Goal: Task Accomplishment & Management: Manage account settings

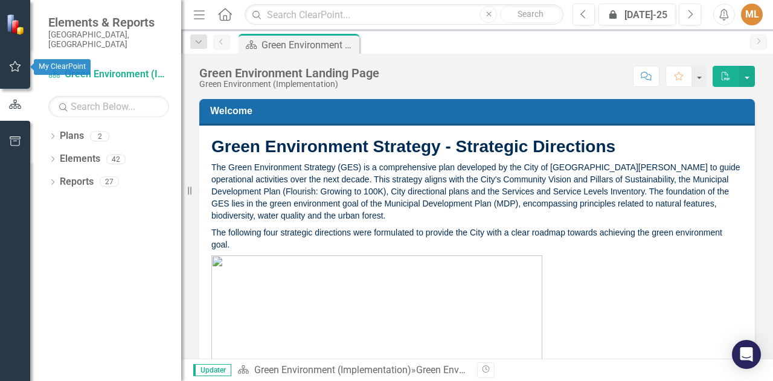
click at [18, 65] on icon "button" at bounding box center [15, 67] width 13 height 10
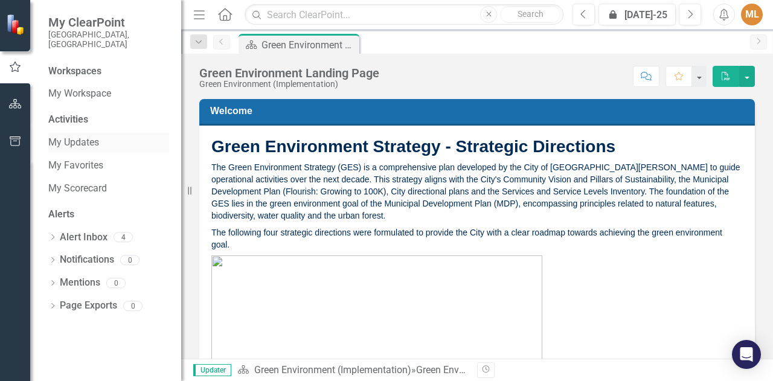
click at [84, 136] on link "My Updates" at bounding box center [108, 143] width 121 height 14
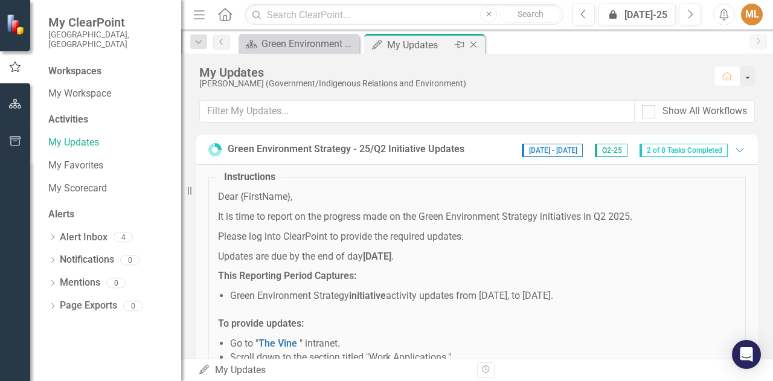
click at [407, 40] on div "My Updates" at bounding box center [419, 44] width 65 height 15
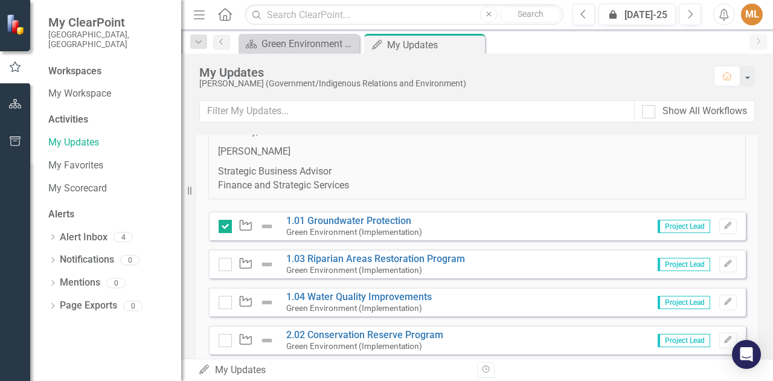
scroll to position [423, 0]
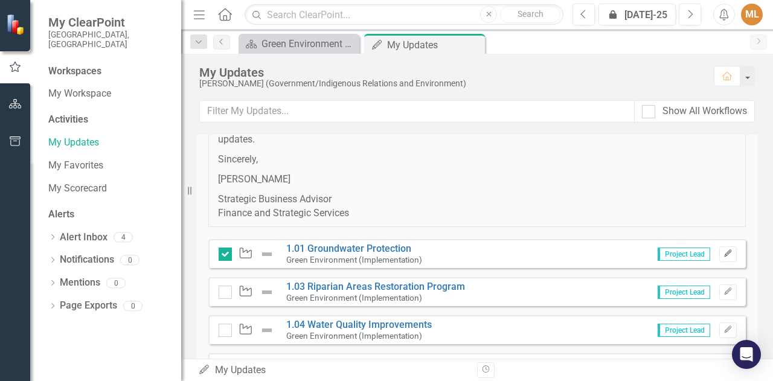
click at [724, 250] on icon "Edit" at bounding box center [728, 253] width 9 height 7
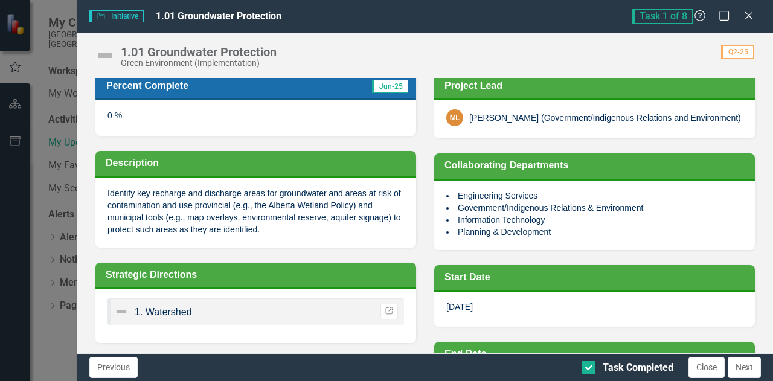
scroll to position [0, 0]
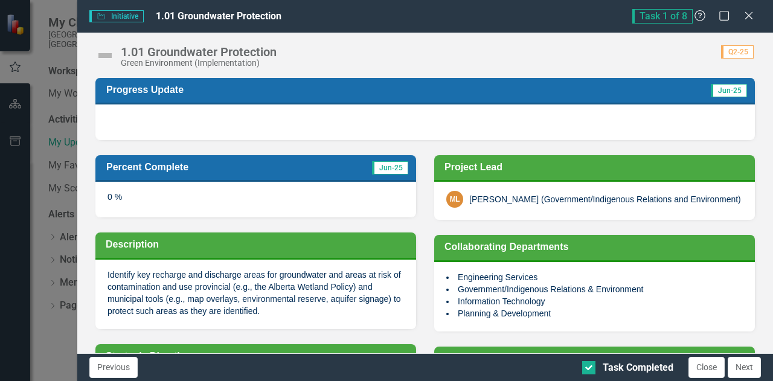
click at [237, 117] on div at bounding box center [425, 122] width 660 height 35
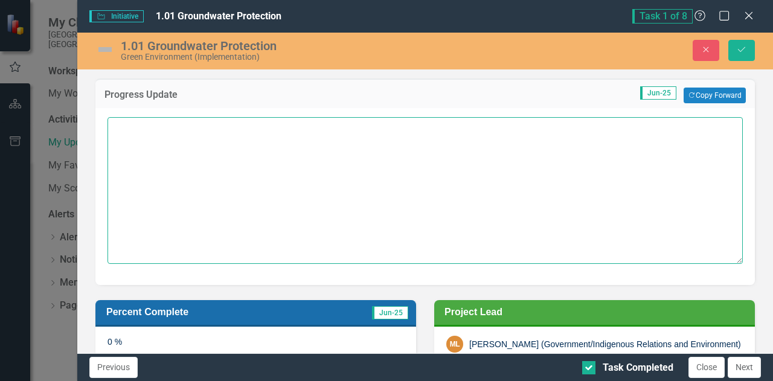
click at [169, 117] on textarea at bounding box center [426, 190] width 636 height 146
type textarea "No progress."
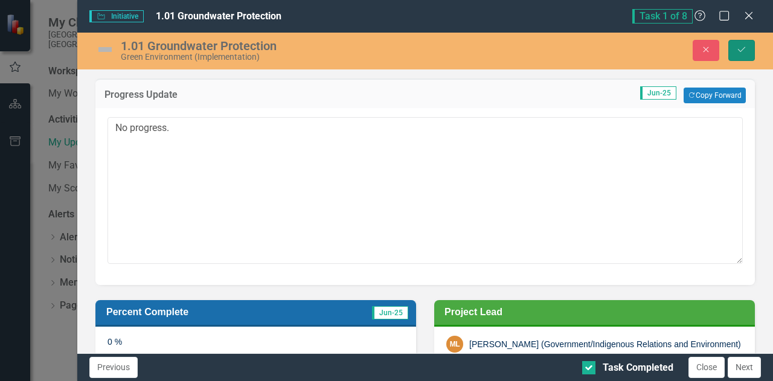
click at [747, 51] on button "Save" at bounding box center [742, 50] width 27 height 21
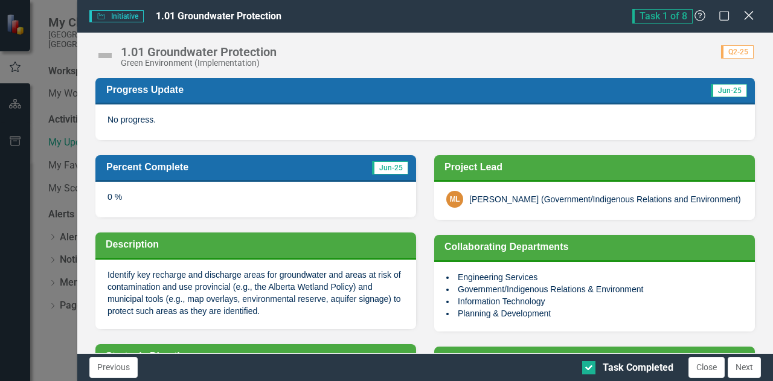
click at [747, 21] on icon "Close" at bounding box center [748, 15] width 15 height 11
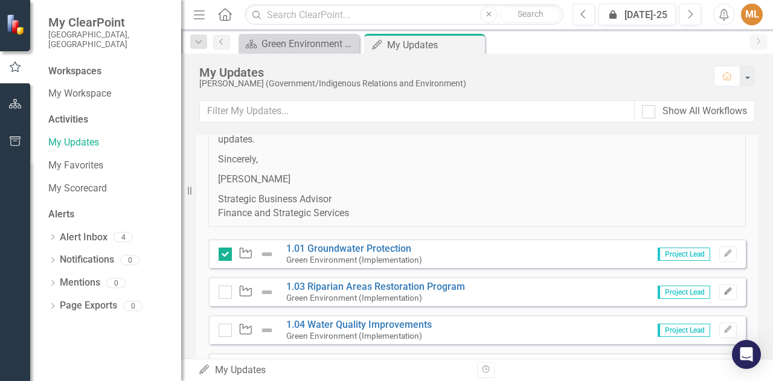
click at [724, 294] on icon "Edit" at bounding box center [728, 291] width 9 height 7
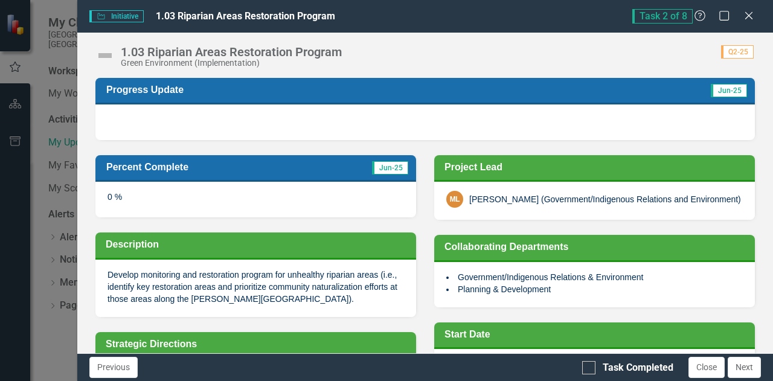
click at [139, 189] on div "0 %" at bounding box center [255, 199] width 321 height 35
click at [150, 202] on div "0 %" at bounding box center [255, 199] width 321 height 35
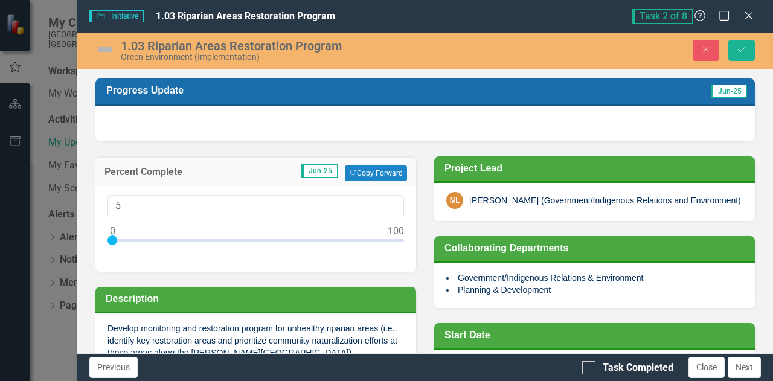
click at [127, 239] on div at bounding box center [256, 243] width 297 height 15
click at [134, 239] on div at bounding box center [256, 243] width 297 height 15
click at [147, 239] on div at bounding box center [256, 243] width 297 height 15
click at [158, 239] on div at bounding box center [256, 243] width 297 height 15
type input "20"
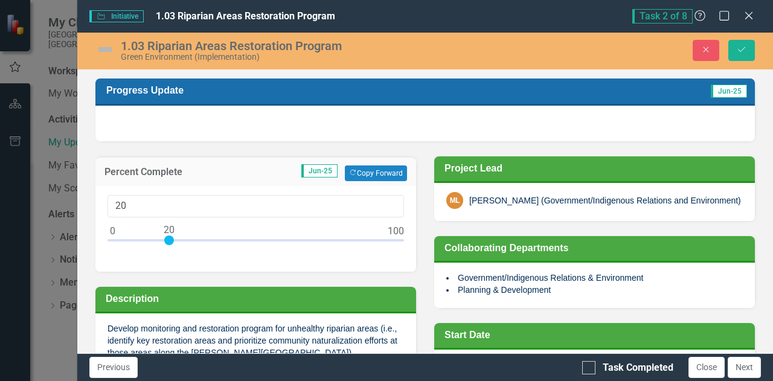
drag, startPoint x: 158, startPoint y: 239, endPoint x: 168, endPoint y: 239, distance: 10.3
click at [168, 239] on div at bounding box center [169, 241] width 10 height 10
click at [128, 119] on div at bounding box center [425, 123] width 660 height 35
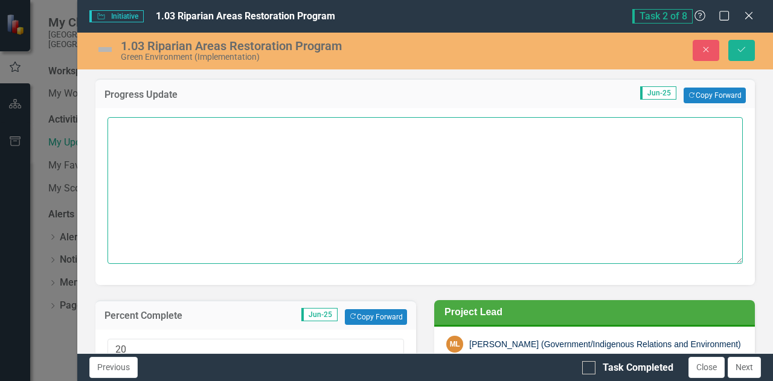
click at [134, 136] on textarea at bounding box center [426, 190] width 636 height 146
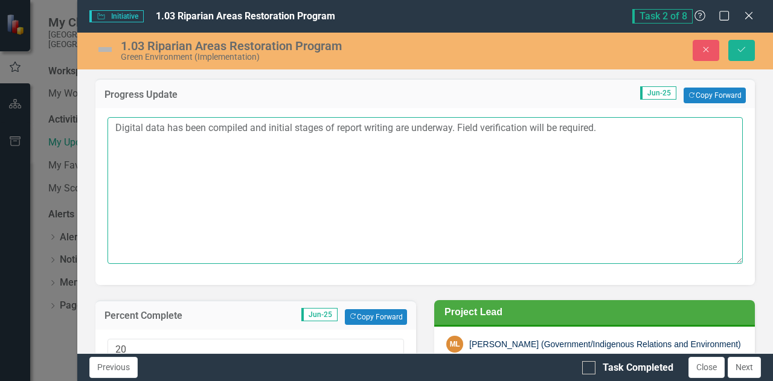
click at [530, 126] on textarea "Digital data has been compiled and initial stages of report writing are underwa…" at bounding box center [426, 190] width 636 height 146
type textarea "Digital data has been compiled and initial stages of report writing are underwa…"
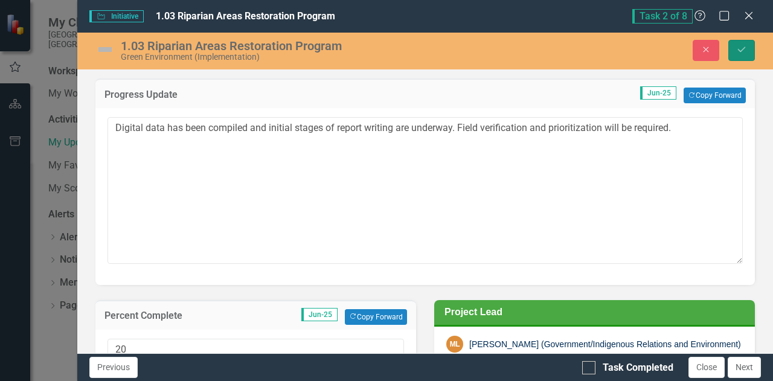
click at [749, 40] on button "Save" at bounding box center [742, 50] width 27 height 21
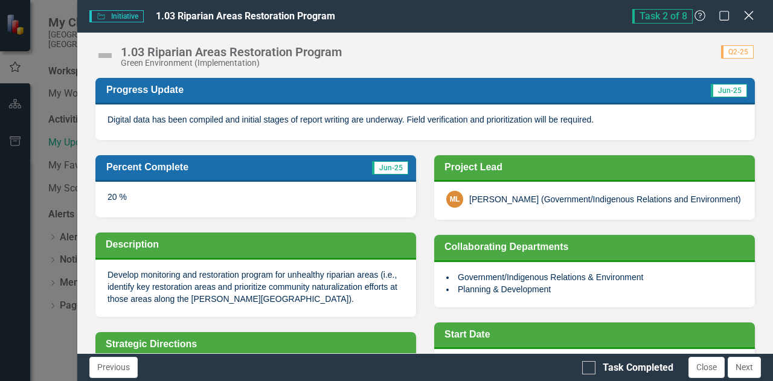
click at [746, 18] on icon "Close" at bounding box center [748, 15] width 15 height 11
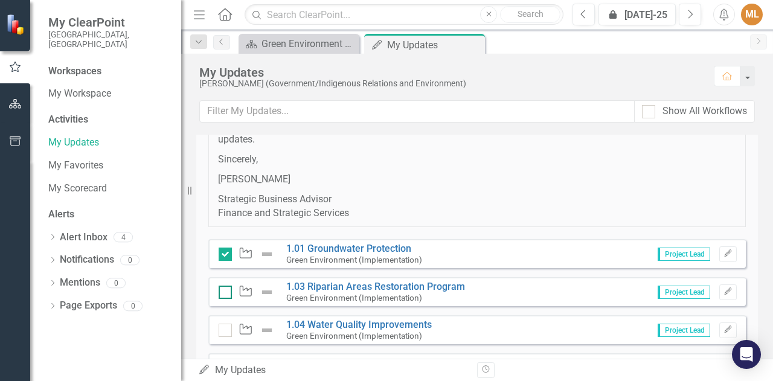
click at [222, 293] on div at bounding box center [225, 292] width 13 height 13
click at [222, 293] on input "checkbox" at bounding box center [223, 290] width 8 height 8
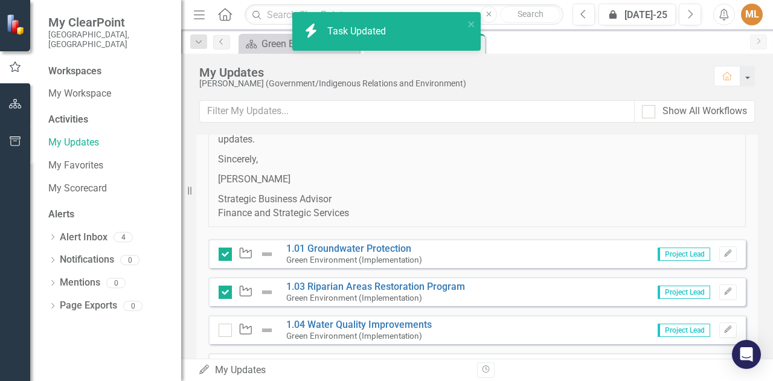
checkbox input "true"
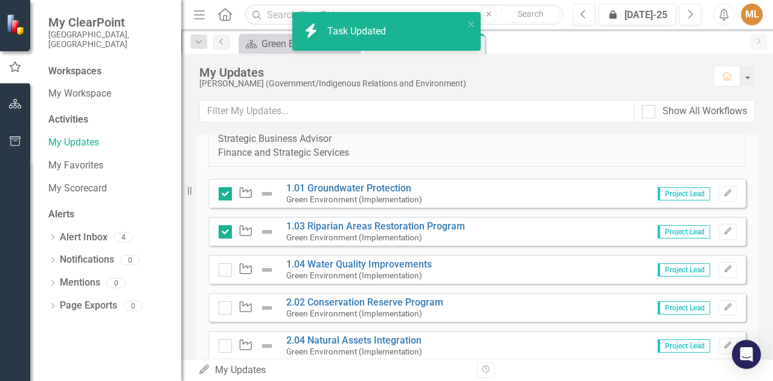
scroll to position [544, 0]
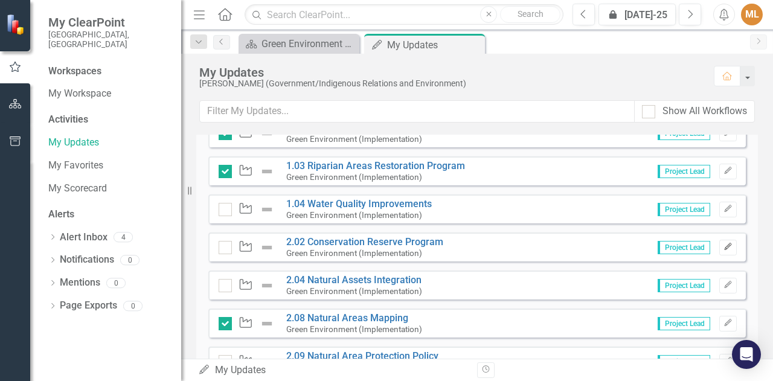
click at [724, 246] on icon "Edit" at bounding box center [728, 246] width 9 height 7
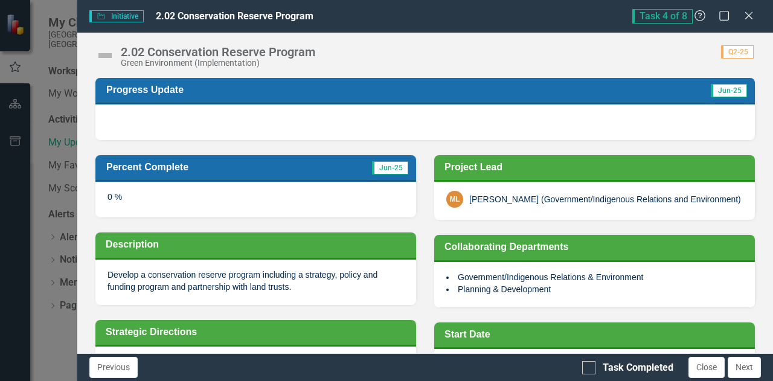
click at [144, 115] on div at bounding box center [425, 122] width 660 height 35
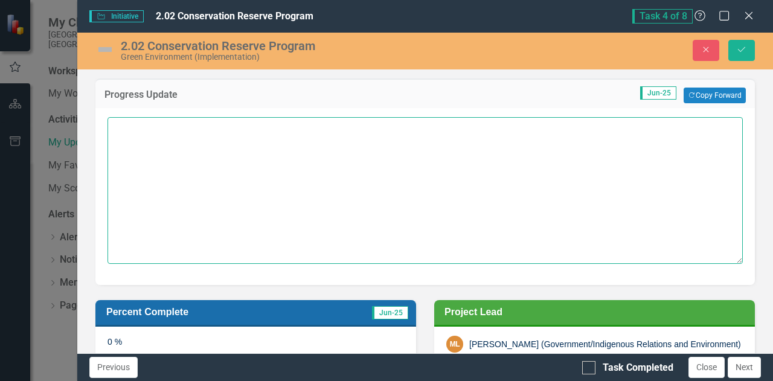
click at [145, 140] on textarea at bounding box center [426, 190] width 636 height 146
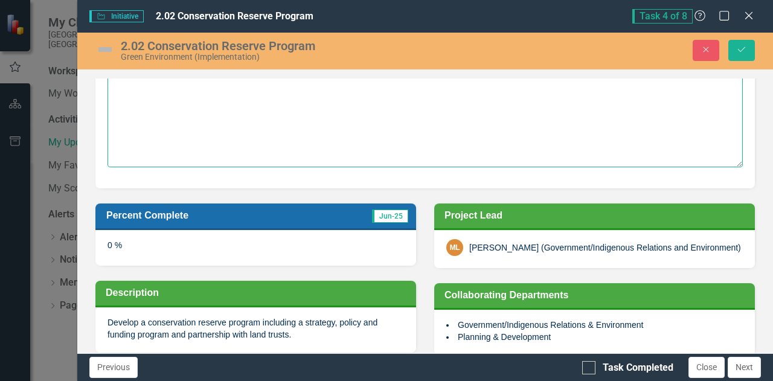
scroll to position [121, 0]
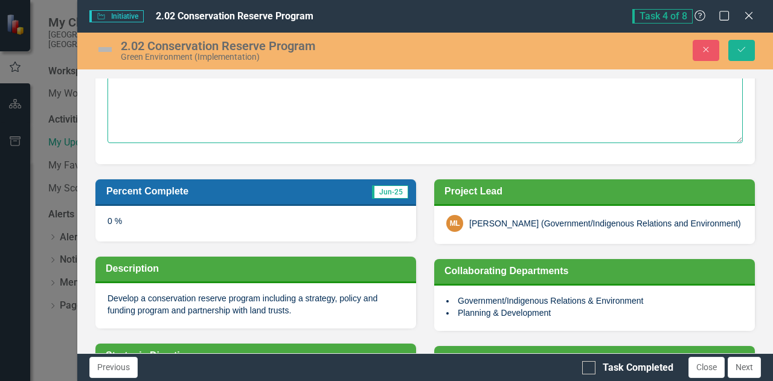
type textarea "Project plan complete, currently in RFP writing stage with purchasing."
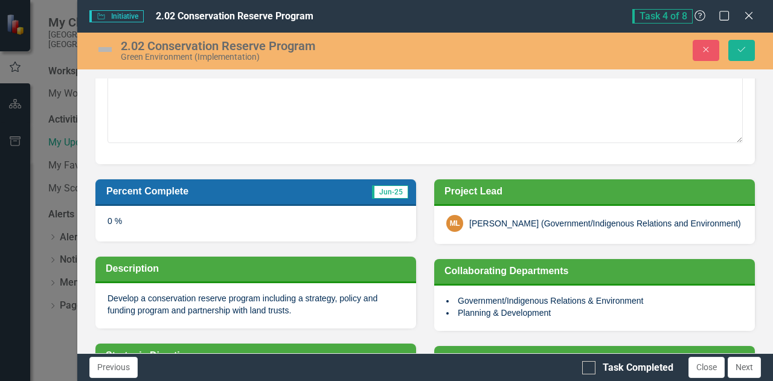
click at [130, 223] on div "0 %" at bounding box center [255, 223] width 321 height 35
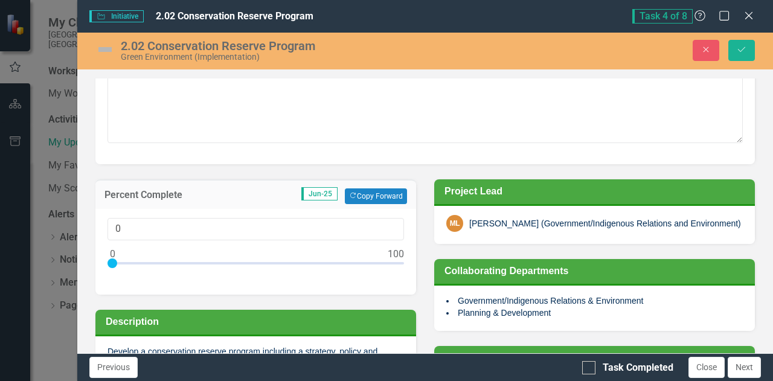
click at [126, 260] on div at bounding box center [256, 266] width 297 height 15
click at [132, 260] on div at bounding box center [256, 266] width 297 height 15
click at [137, 260] on div at bounding box center [256, 266] width 297 height 15
click at [140, 260] on div at bounding box center [138, 264] width 10 height 10
type input "10"
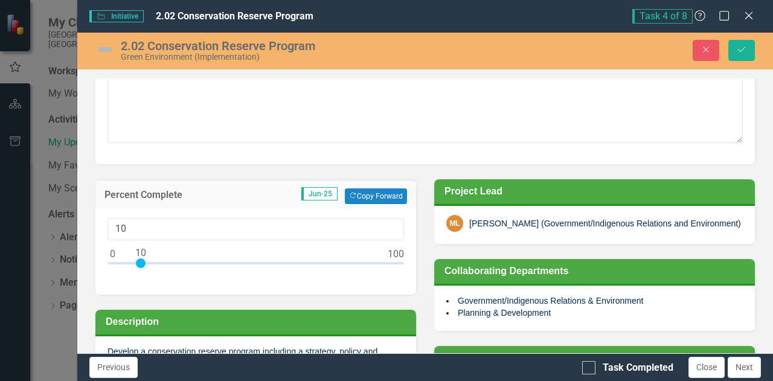
click at [143, 260] on div at bounding box center [141, 264] width 10 height 10
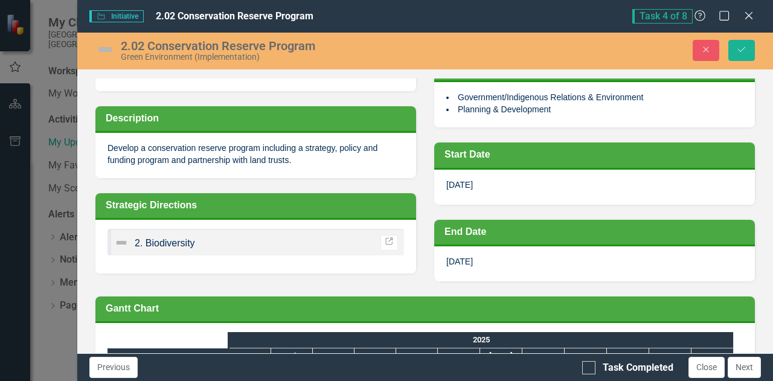
scroll to position [362, 0]
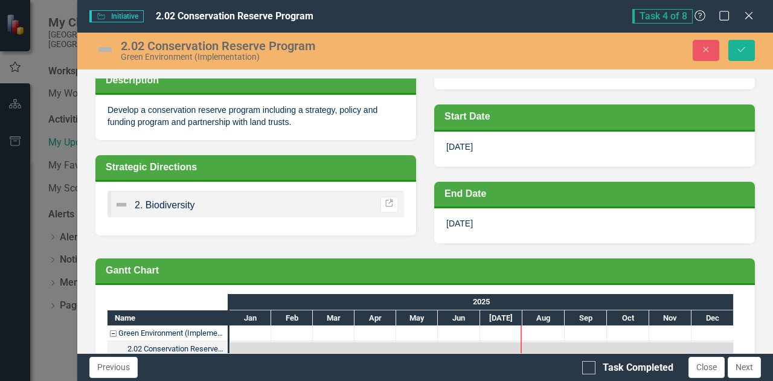
click at [463, 225] on span "[DATE]" at bounding box center [459, 224] width 27 height 10
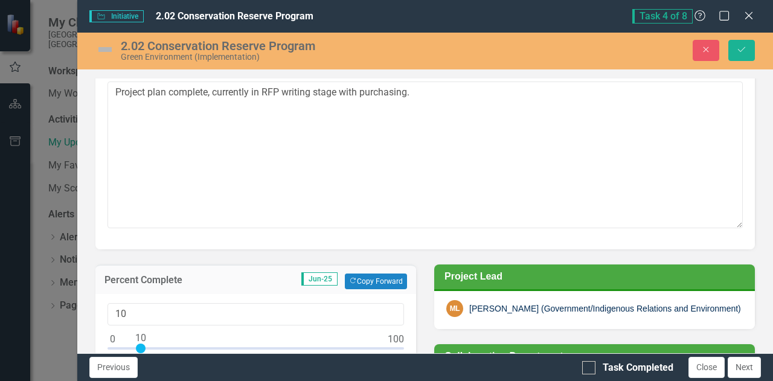
scroll to position [0, 0]
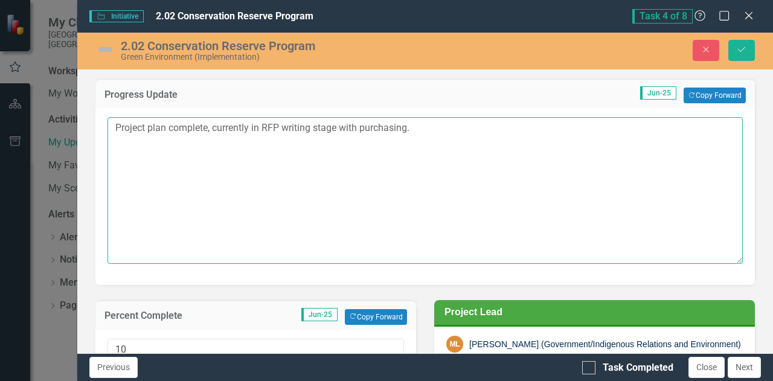
click at [428, 131] on textarea "Project plan complete, currently in RFP writing stage with purchasing." at bounding box center [426, 190] width 636 height 146
type textarea "Project plan complete, currently in RFP writing stage with purchasing. This pro…"
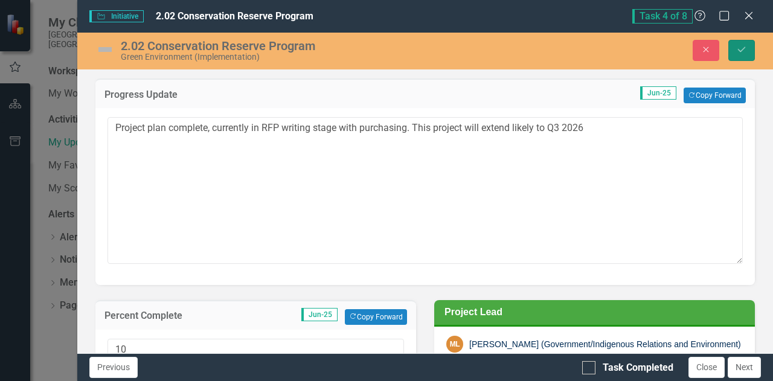
click at [736, 49] on button "Save" at bounding box center [742, 50] width 27 height 21
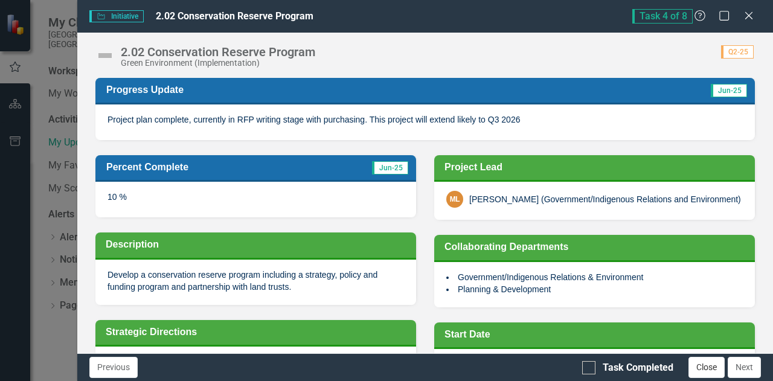
click at [702, 364] on button "Close" at bounding box center [707, 367] width 36 height 21
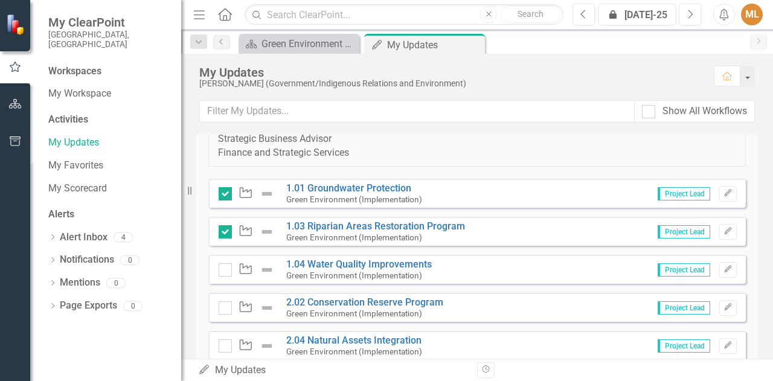
scroll to position [544, 0]
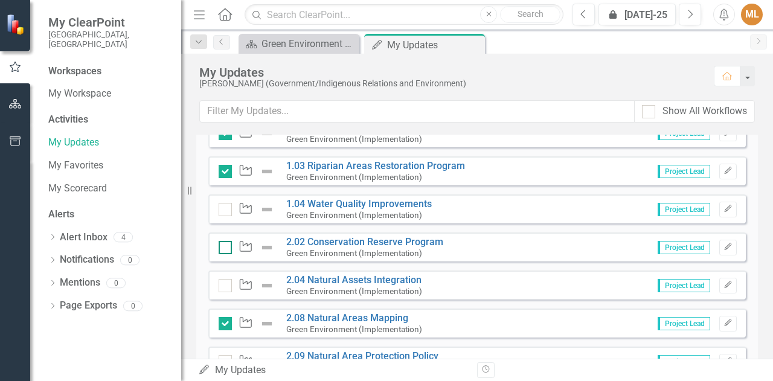
click at [228, 251] on div at bounding box center [225, 247] width 13 height 13
click at [227, 249] on input "checkbox" at bounding box center [223, 245] width 8 height 8
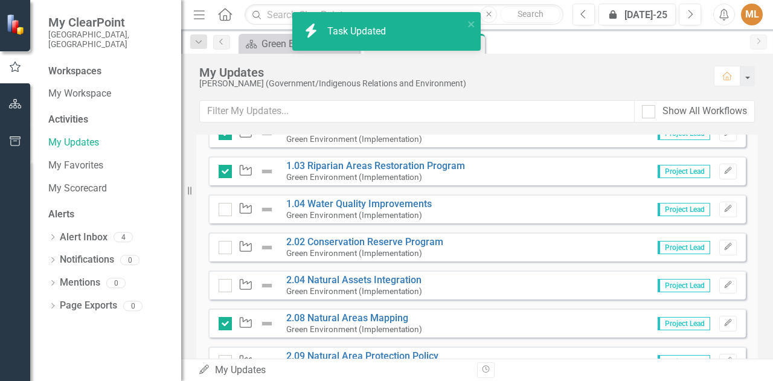
checkbox input "true"
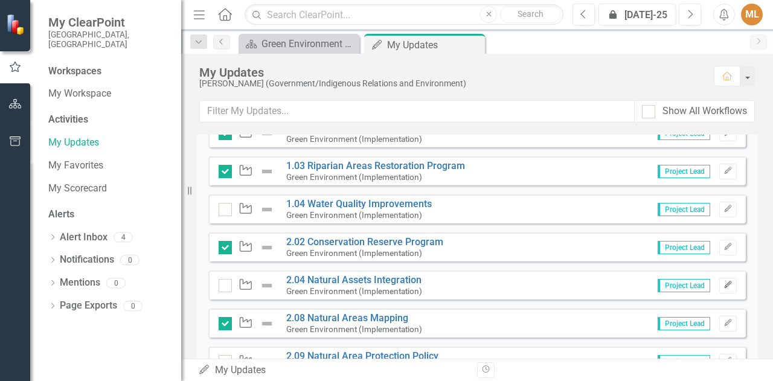
click at [720, 288] on button "Edit" at bounding box center [729, 286] width 18 height 16
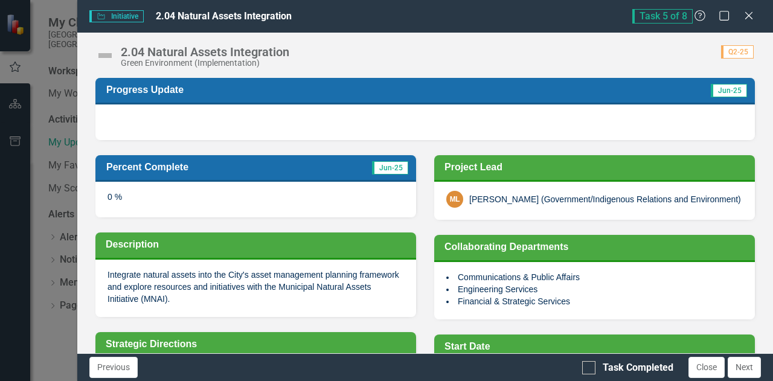
click at [140, 204] on div "0 %" at bounding box center [255, 199] width 321 height 35
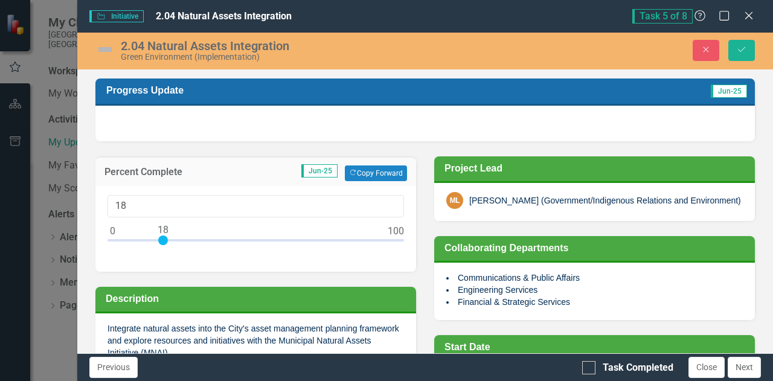
click at [164, 242] on div at bounding box center [256, 243] width 297 height 15
click at [176, 240] on div at bounding box center [256, 243] width 297 height 15
type input "25"
click at [185, 240] on div at bounding box center [183, 241] width 10 height 10
click at [139, 116] on div at bounding box center [425, 123] width 660 height 35
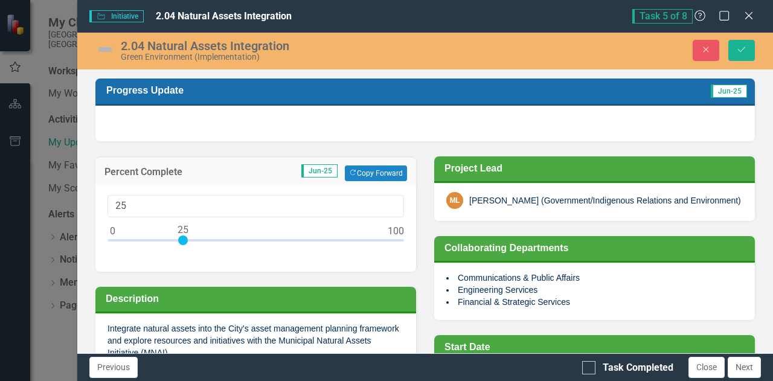
click at [139, 116] on div at bounding box center [425, 123] width 660 height 35
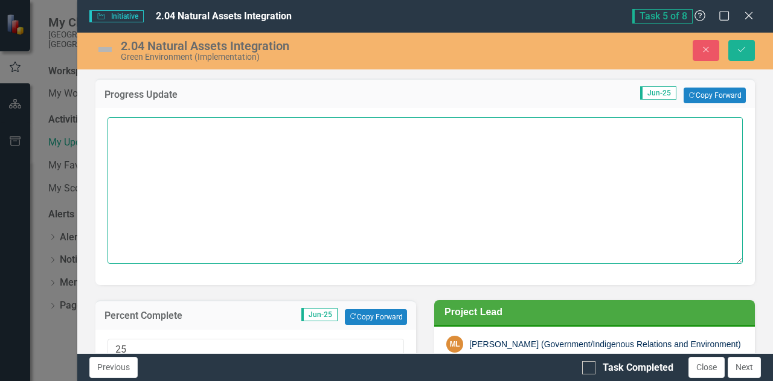
click at [131, 141] on textarea at bounding box center [426, 190] width 636 height 146
type textarea "O"
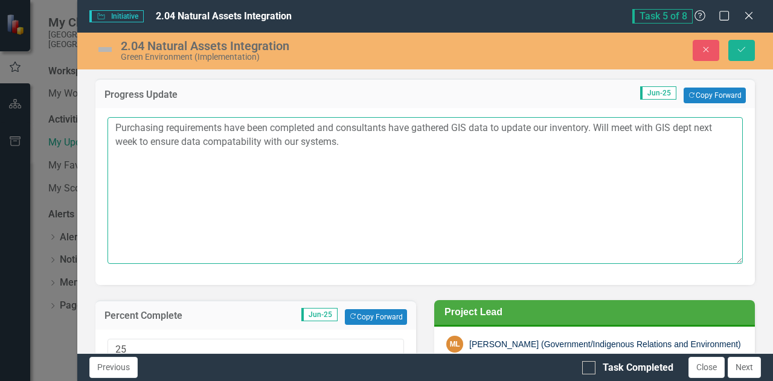
click at [237, 142] on textarea "Purchasing requirements have been completed and consultants have gathered GIS d…" at bounding box center [426, 190] width 636 height 146
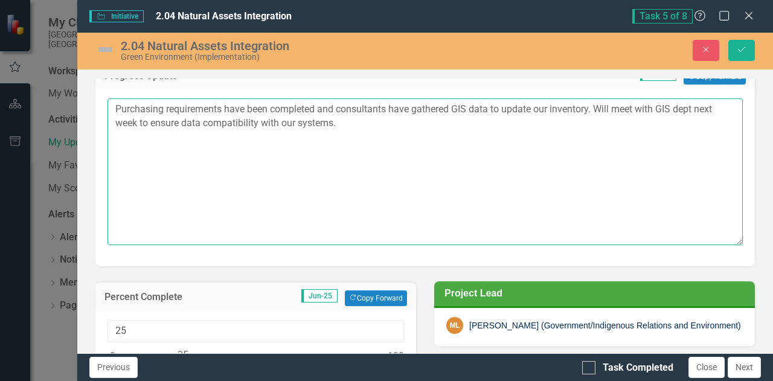
scroll to position [0, 0]
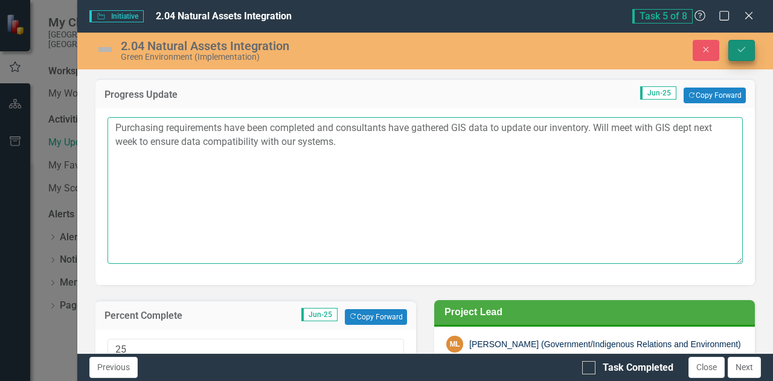
type textarea "Purchasing requirements have been completed and consultants have gathered GIS d…"
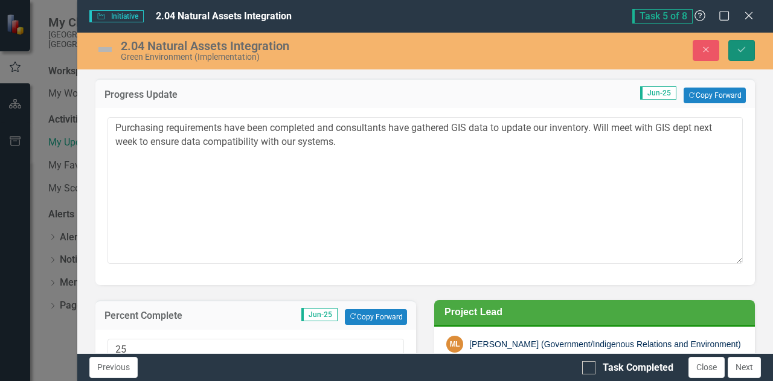
click at [742, 48] on icon "Save" at bounding box center [741, 49] width 11 height 8
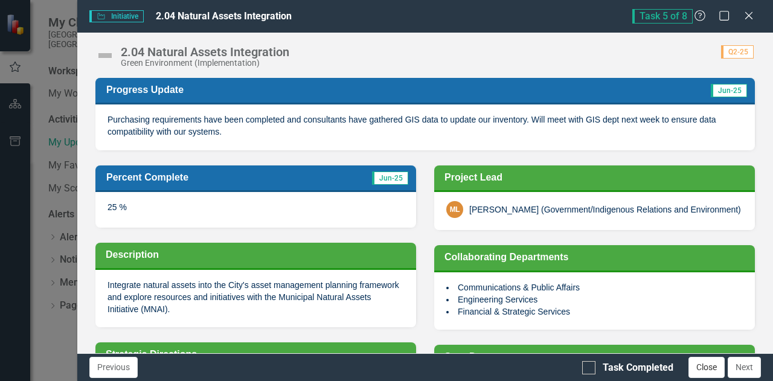
click at [698, 367] on button "Close" at bounding box center [707, 367] width 36 height 21
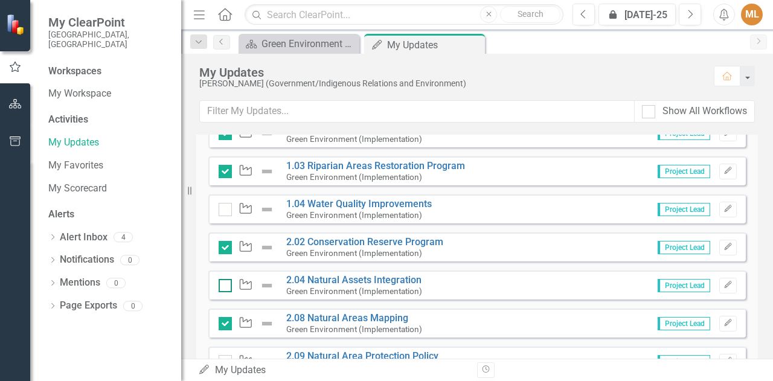
click at [226, 287] on div at bounding box center [225, 285] width 13 height 13
click at [226, 287] on input "checkbox" at bounding box center [223, 283] width 8 height 8
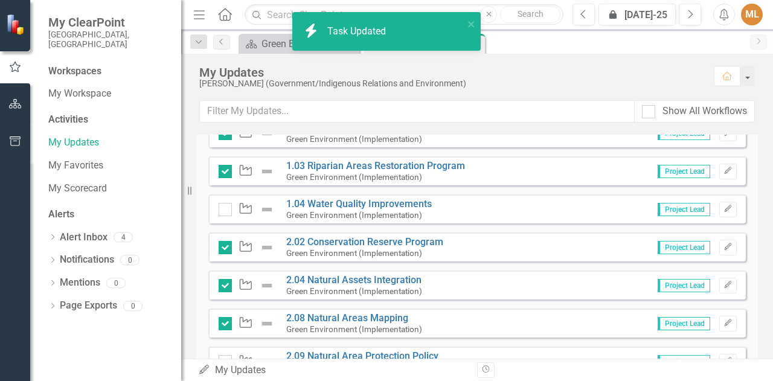
checkbox input "true"
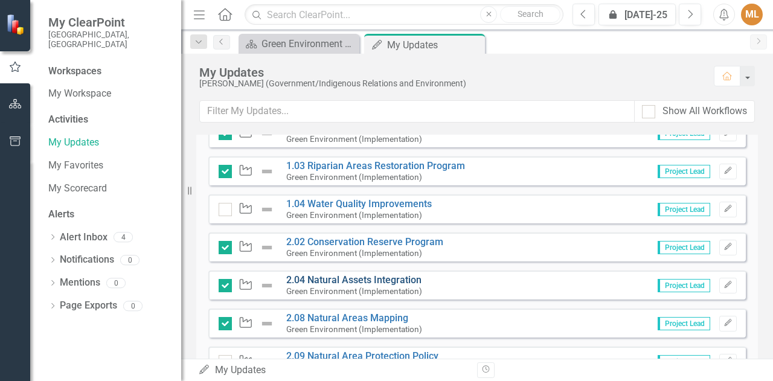
click at [381, 279] on link "2.04 Natural Assets Integration" at bounding box center [353, 279] width 135 height 11
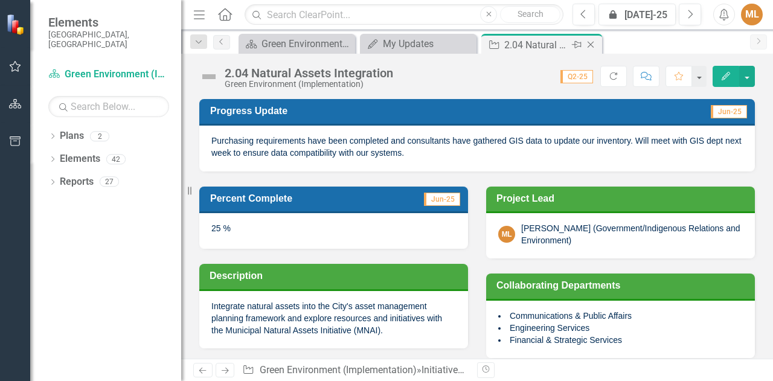
click at [589, 42] on icon "Close" at bounding box center [591, 45] width 12 height 10
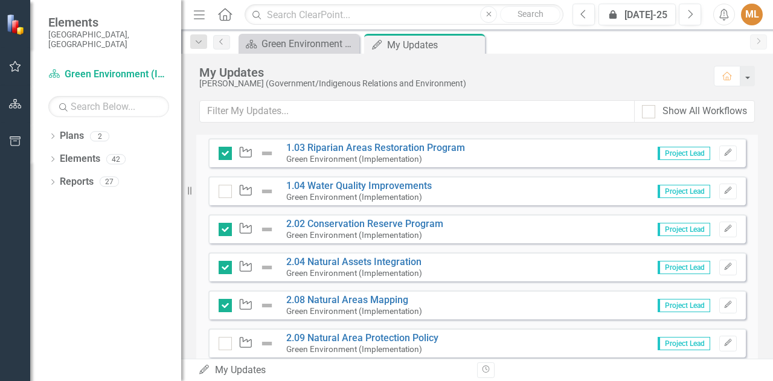
scroll to position [544, 0]
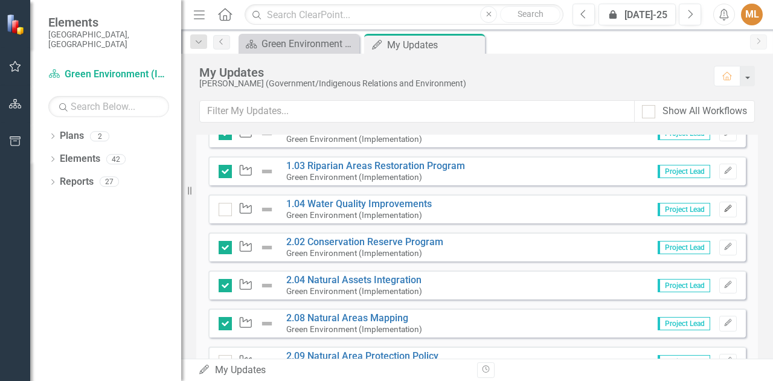
click at [724, 205] on icon "Edit" at bounding box center [728, 208] width 9 height 7
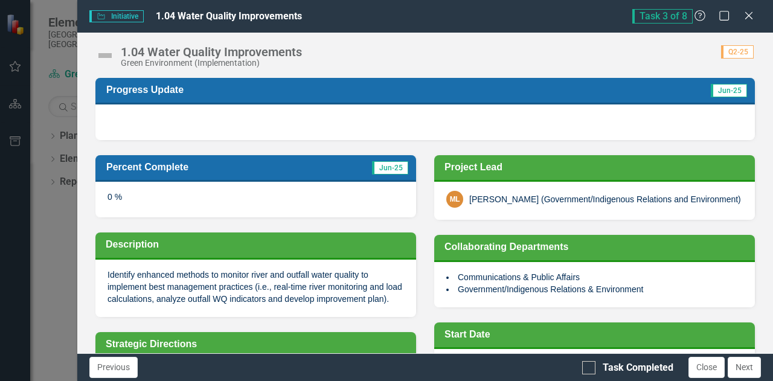
click at [139, 196] on div "0 %" at bounding box center [255, 199] width 321 height 35
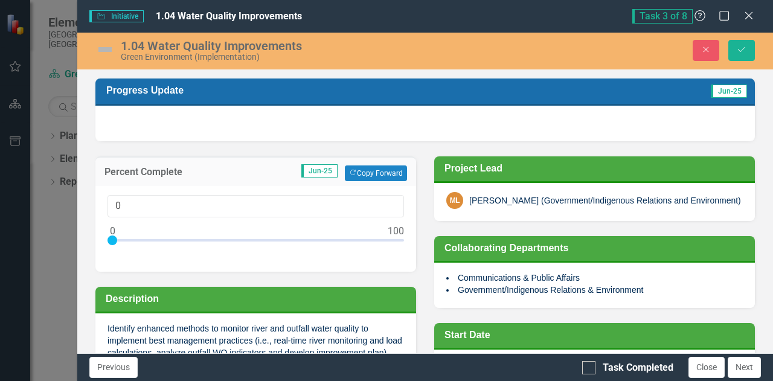
click at [135, 239] on div at bounding box center [256, 243] width 297 height 15
type input "10"
click at [142, 238] on div at bounding box center [256, 243] width 297 height 15
click at [140, 126] on div at bounding box center [425, 123] width 660 height 35
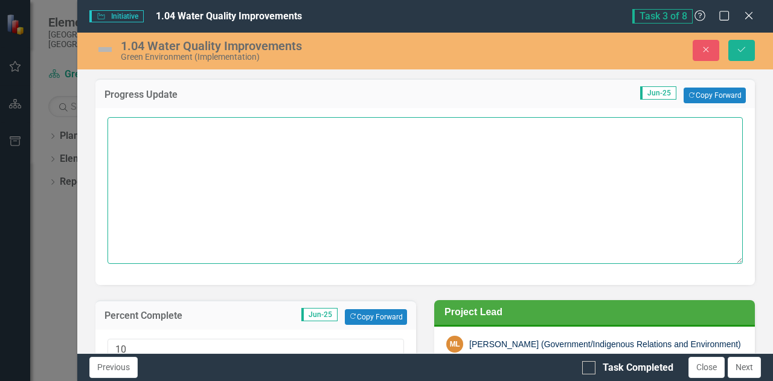
click at [140, 126] on textarea at bounding box center [426, 190] width 636 height 146
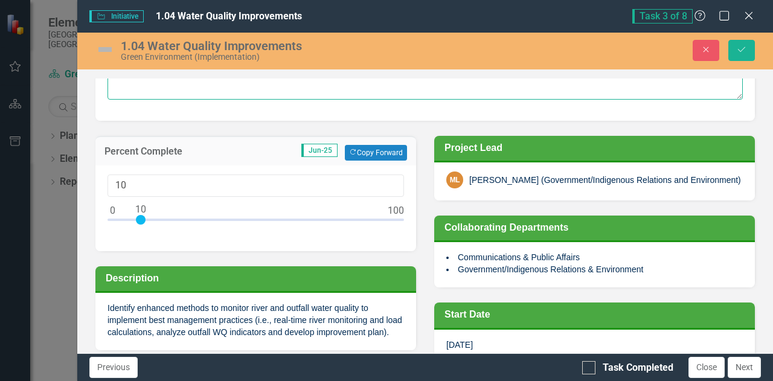
scroll to position [181, 0]
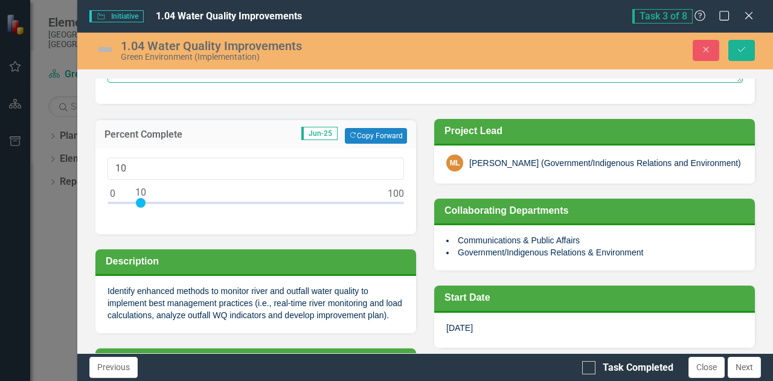
type textarea "Have gathered flow data from Utilities and data entry is up to date. No other p…"
click at [127, 200] on div at bounding box center [256, 205] width 297 height 15
type input "5"
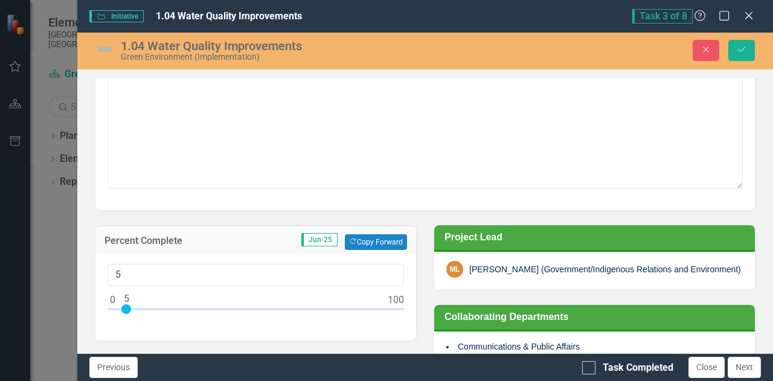
scroll to position [0, 0]
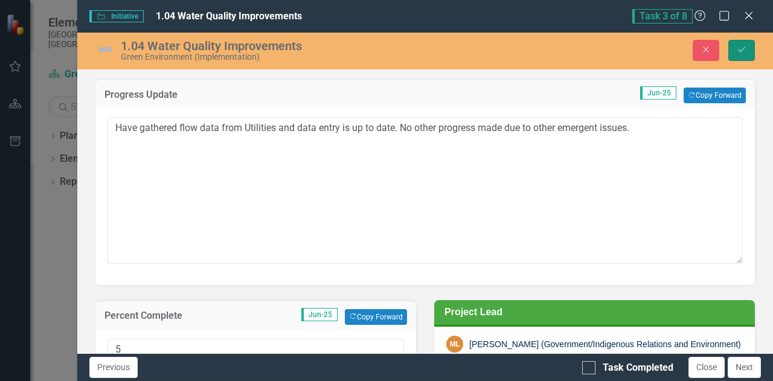
click at [746, 50] on icon "Save" at bounding box center [741, 49] width 11 height 8
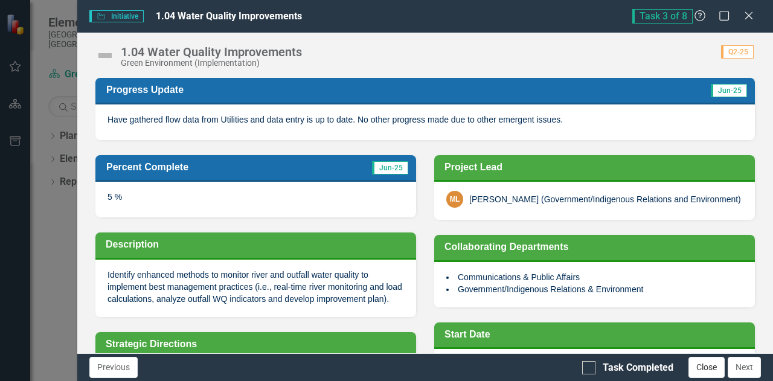
click at [706, 367] on button "Close" at bounding box center [707, 367] width 36 height 21
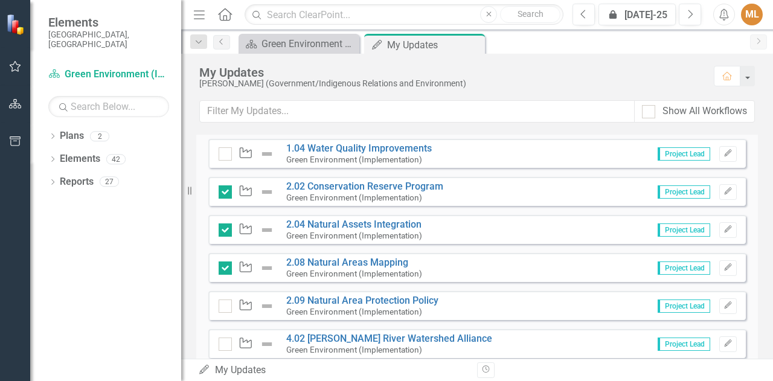
scroll to position [604, 0]
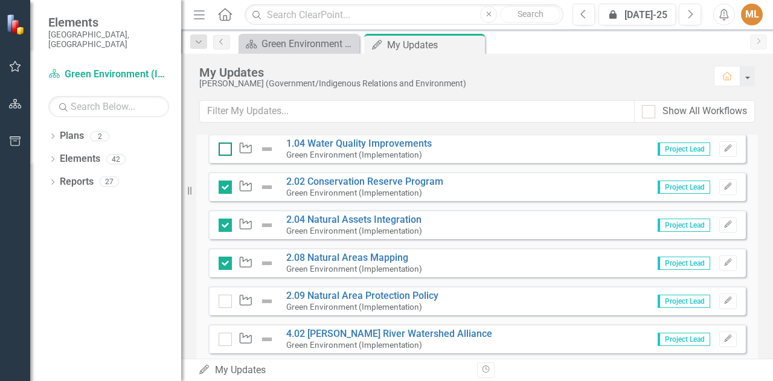
click at [220, 149] on div at bounding box center [225, 149] width 13 height 13
click at [220, 149] on input "checkbox" at bounding box center [223, 147] width 8 height 8
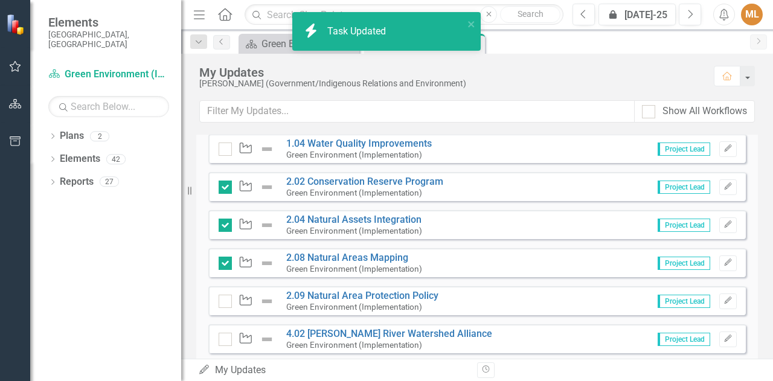
checkbox input "true"
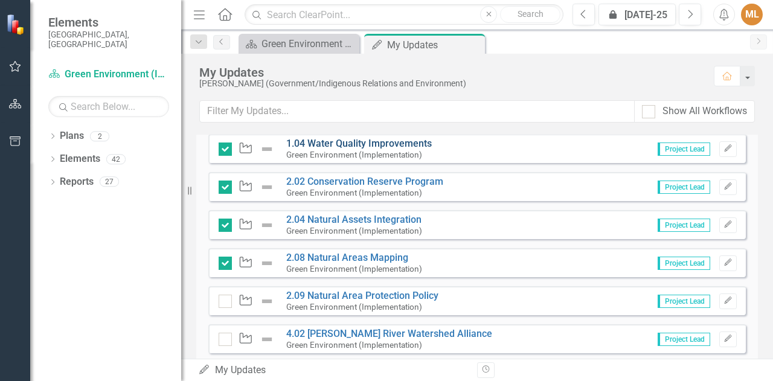
click at [357, 146] on link "1.04 Water Quality Improvements" at bounding box center [359, 143] width 146 height 11
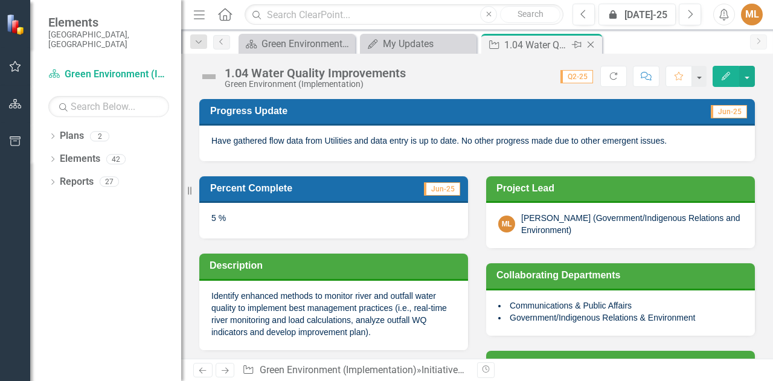
click at [590, 45] on icon "Close" at bounding box center [591, 45] width 12 height 10
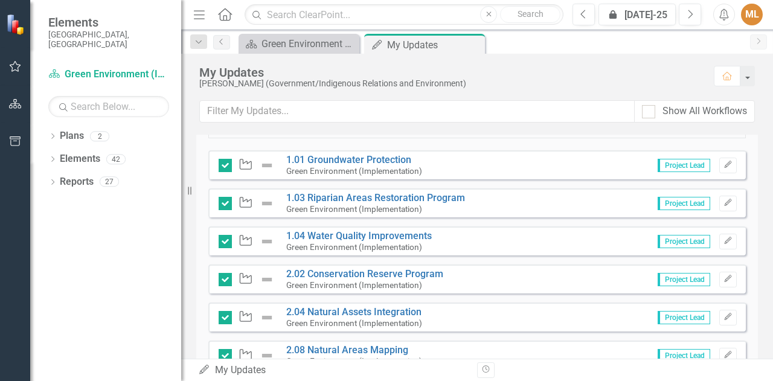
scroll to position [633, 0]
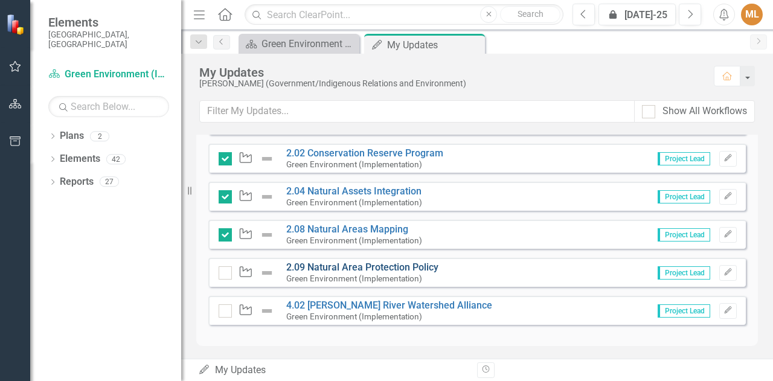
click at [411, 269] on link "2.09 Natural Area Protection Policy" at bounding box center [362, 267] width 152 height 11
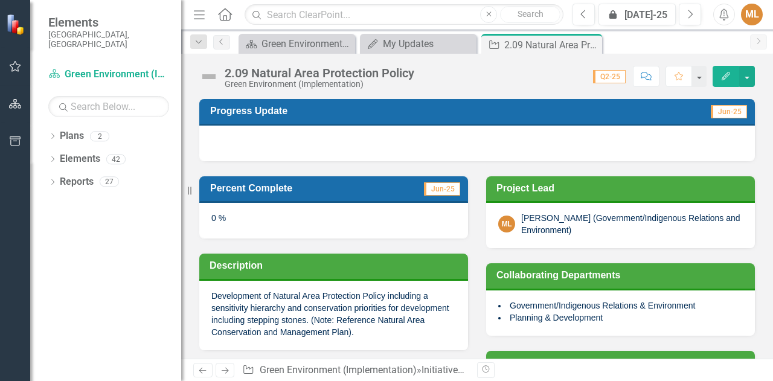
click at [247, 134] on div at bounding box center [477, 143] width 556 height 35
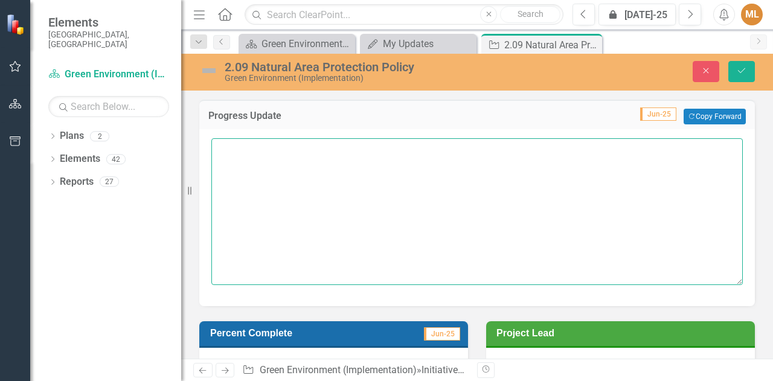
click at [246, 159] on textarea at bounding box center [477, 211] width 532 height 146
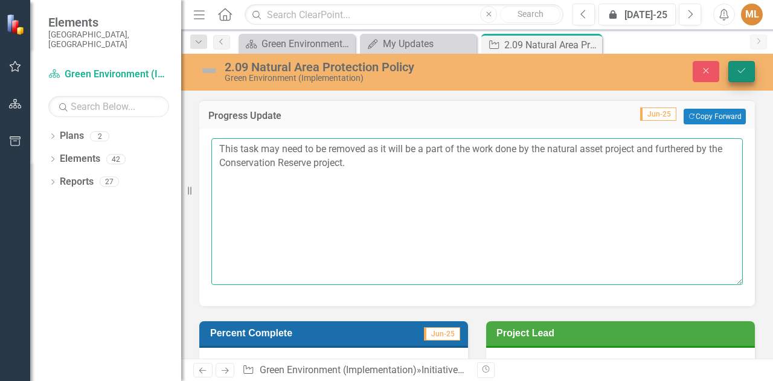
type textarea "This task may need to be removed as it will be a part of the work done by the n…"
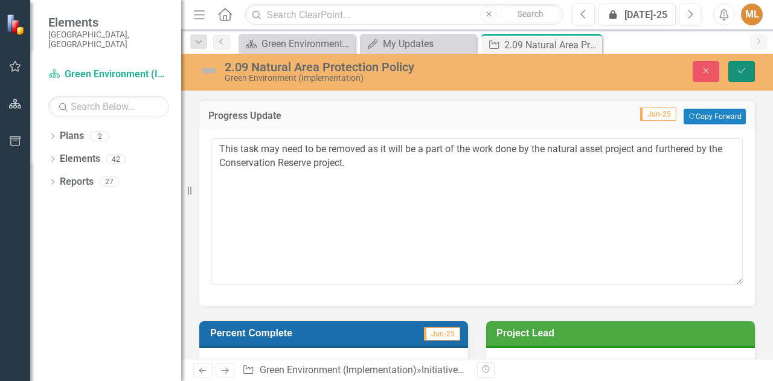
click at [741, 72] on icon "Save" at bounding box center [741, 70] width 11 height 8
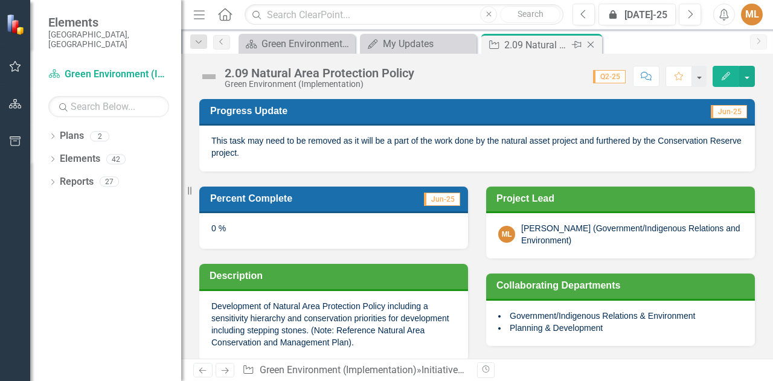
click at [594, 46] on icon "Close" at bounding box center [591, 45] width 12 height 10
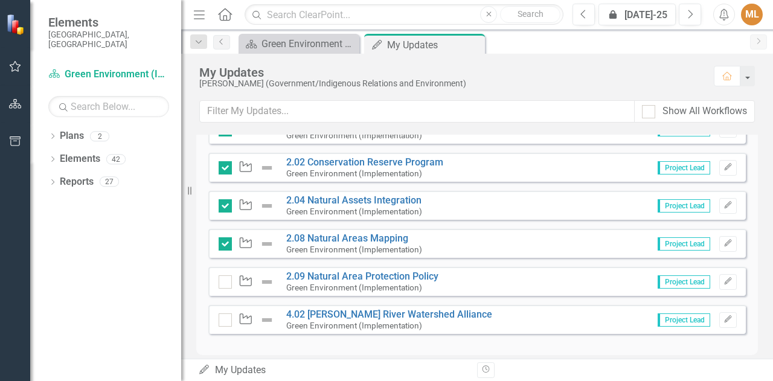
scroll to position [633, 0]
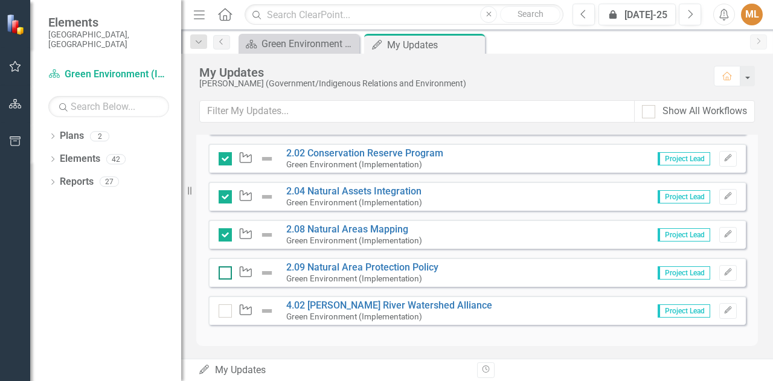
click at [223, 274] on div at bounding box center [225, 272] width 13 height 13
click at [223, 274] on input "checkbox" at bounding box center [223, 270] width 8 height 8
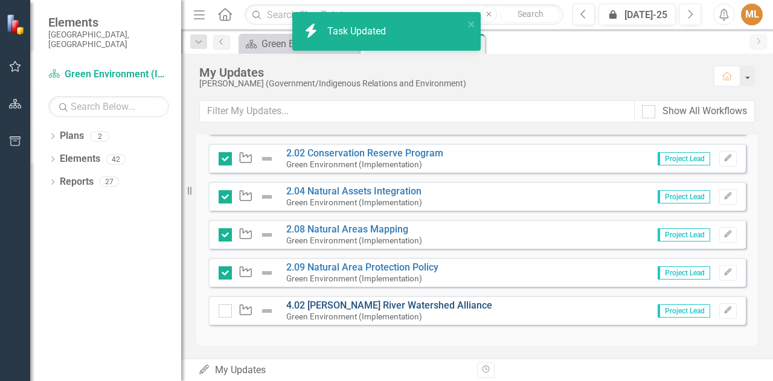
checkbox input "true"
click at [421, 305] on link "4.02 [PERSON_NAME] River Watershed Alliance" at bounding box center [389, 305] width 206 height 11
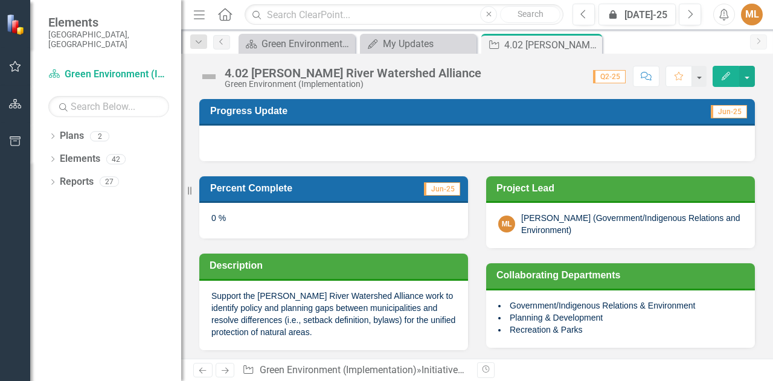
click at [242, 228] on div "0 %" at bounding box center [333, 220] width 269 height 35
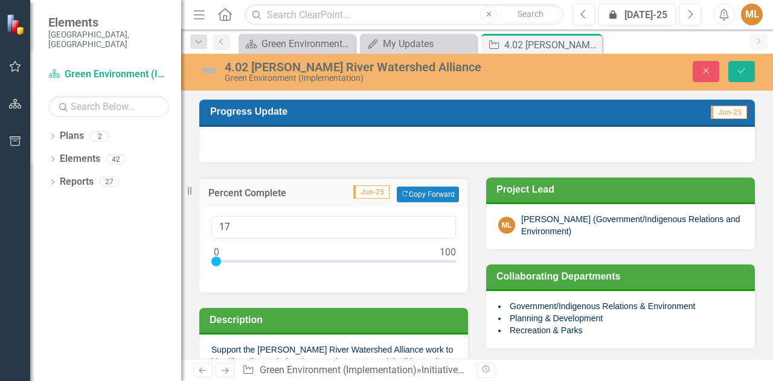
click at [256, 262] on div at bounding box center [333, 264] width 245 height 15
click at [260, 261] on div at bounding box center [333, 264] width 245 height 15
type input "20"
click at [264, 260] on div at bounding box center [262, 262] width 10 height 10
click at [226, 137] on div at bounding box center [477, 144] width 556 height 35
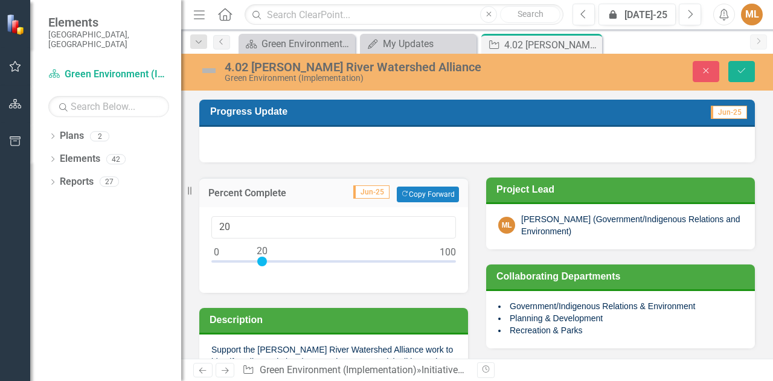
click at [226, 137] on div at bounding box center [477, 144] width 556 height 35
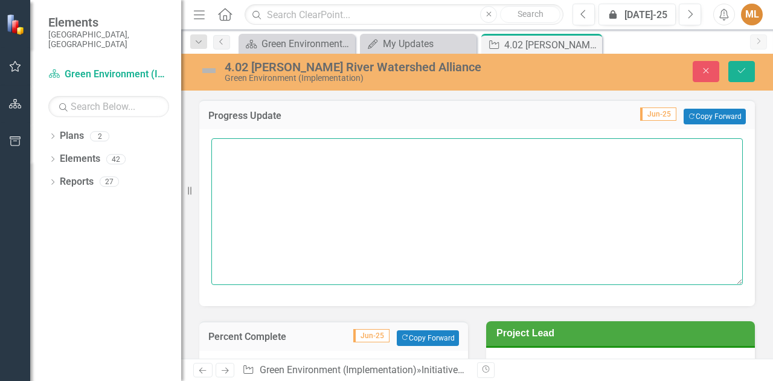
click at [254, 152] on textarea at bounding box center [477, 211] width 532 height 146
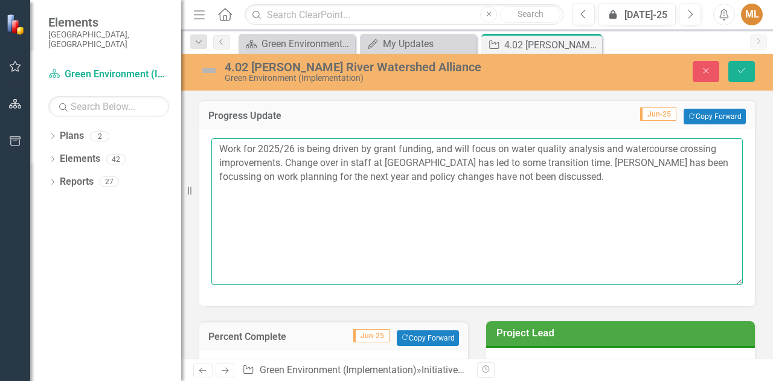
scroll to position [181, 0]
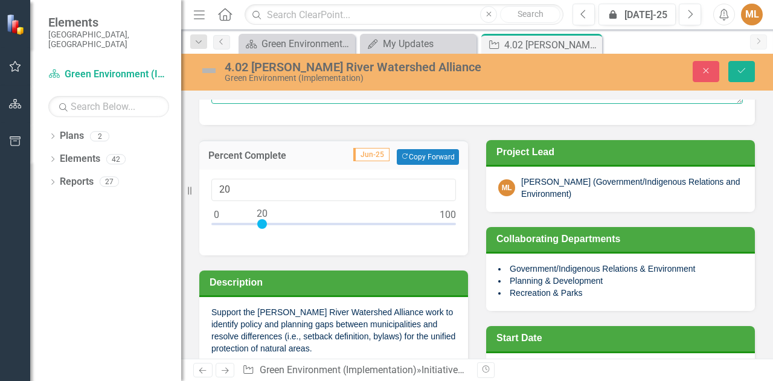
type textarea "Work for 2025/26 is being driven by grant funding, and will focus on water qual…"
click at [234, 222] on div at bounding box center [333, 226] width 245 height 15
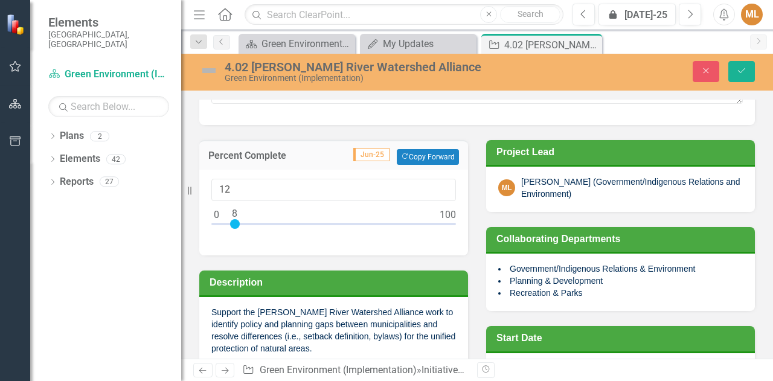
click at [243, 222] on div at bounding box center [333, 226] width 245 height 15
click at [236, 222] on div at bounding box center [333, 226] width 245 height 15
click at [239, 222] on div at bounding box center [239, 224] width 10 height 10
drag, startPoint x: 237, startPoint y: 222, endPoint x: 216, endPoint y: 223, distance: 21.2
click at [216, 223] on div at bounding box center [219, 224] width 10 height 10
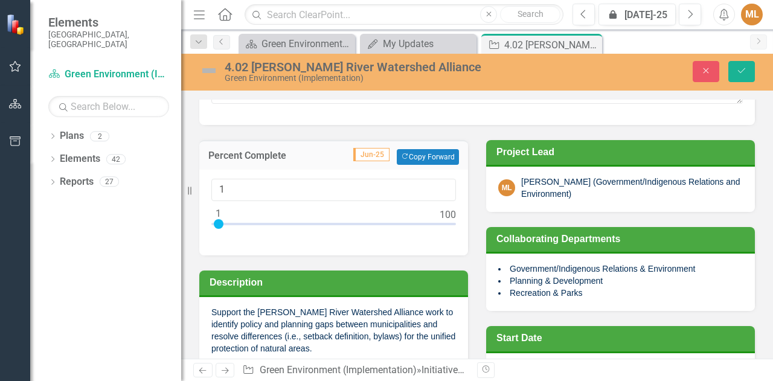
type input "0"
drag, startPoint x: 219, startPoint y: 223, endPoint x: 209, endPoint y: 224, distance: 9.7
click at [209, 224] on div "0" at bounding box center [333, 213] width 269 height 86
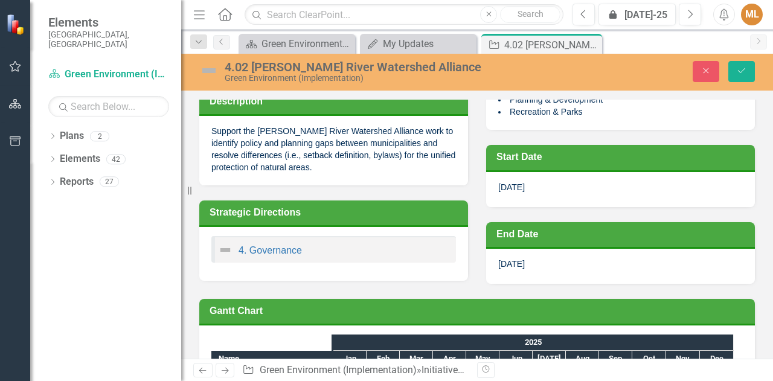
scroll to position [60, 0]
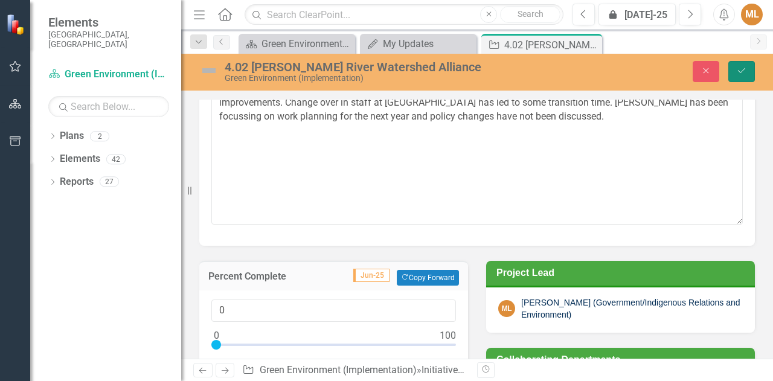
click at [748, 76] on button "Save" at bounding box center [742, 71] width 27 height 21
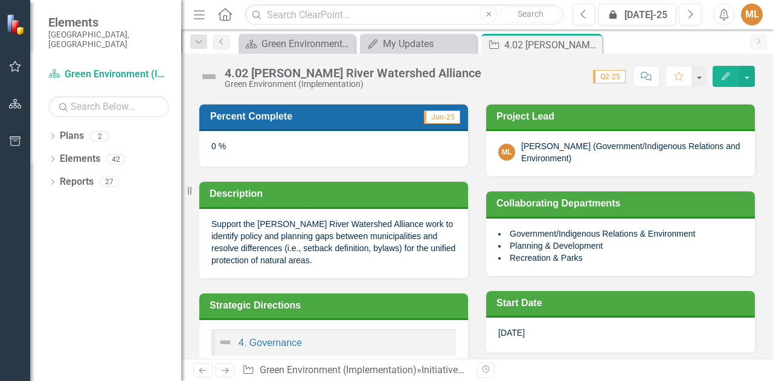
scroll to position [0, 0]
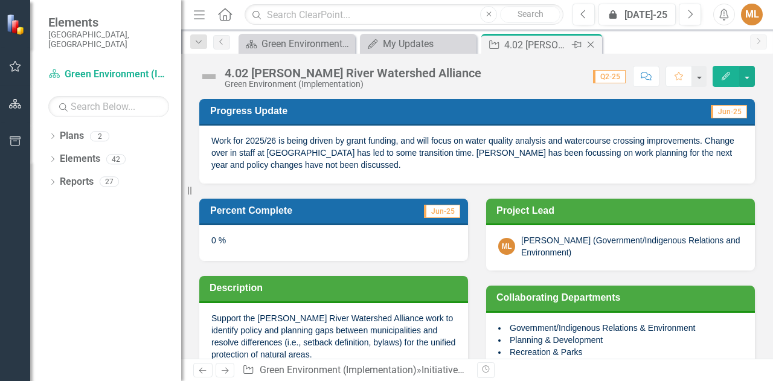
click at [591, 43] on icon at bounding box center [591, 45] width 7 height 7
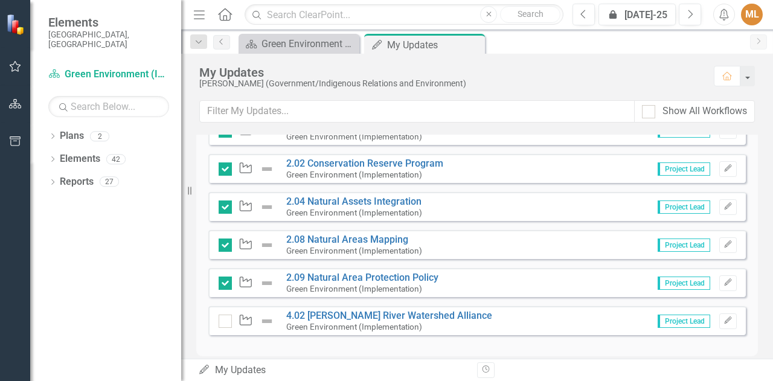
scroll to position [633, 0]
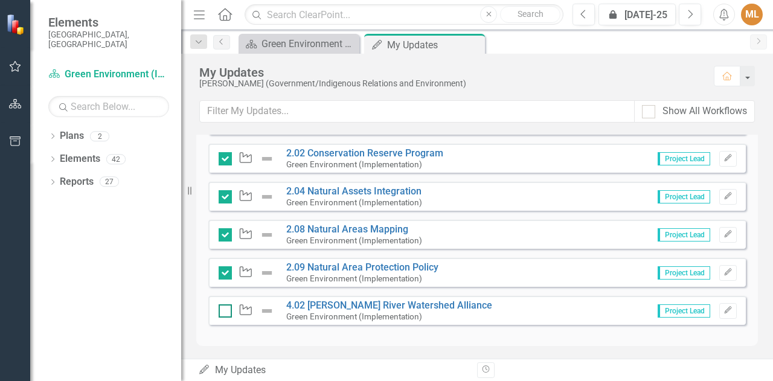
click at [226, 314] on div at bounding box center [225, 310] width 13 height 13
click at [226, 312] on input "checkbox" at bounding box center [223, 308] width 8 height 8
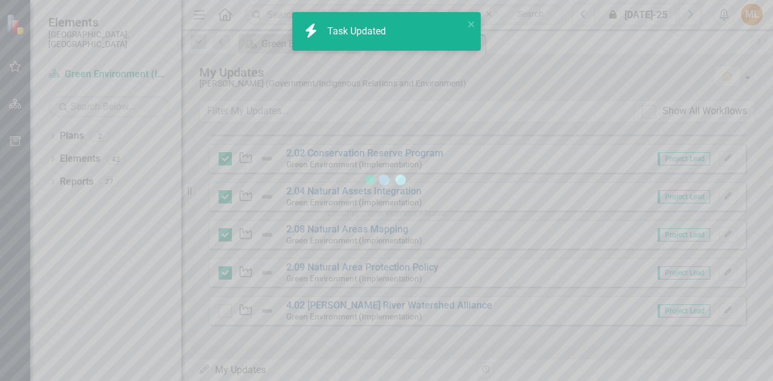
checkbox input "true"
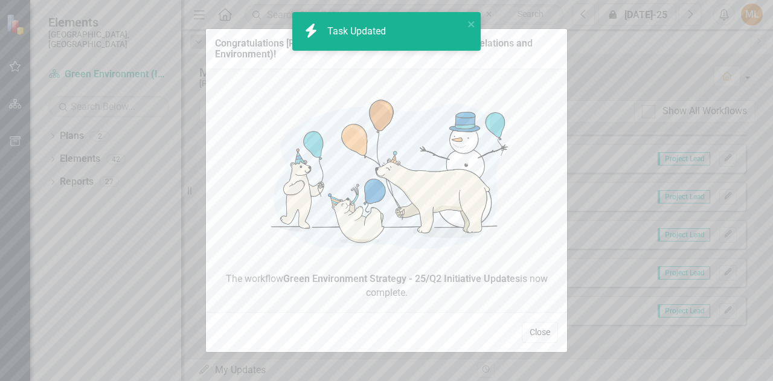
click at [533, 335] on button "Close" at bounding box center [540, 332] width 36 height 21
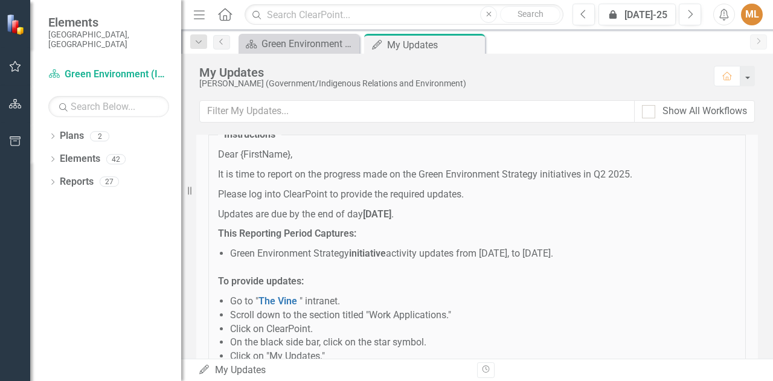
scroll to position [28, 0]
